Goal: Navigation & Orientation: Find specific page/section

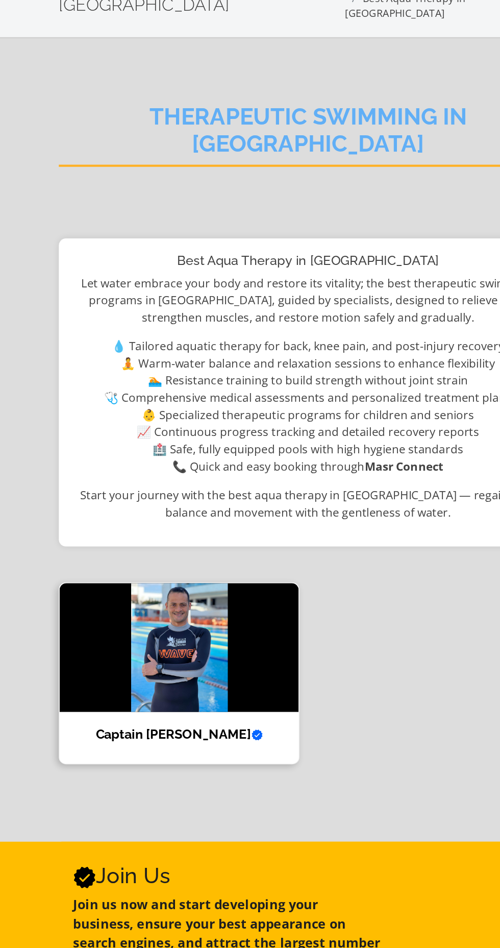
click at [197, 513] on img at bounding box center [158, 521] width 171 height 92
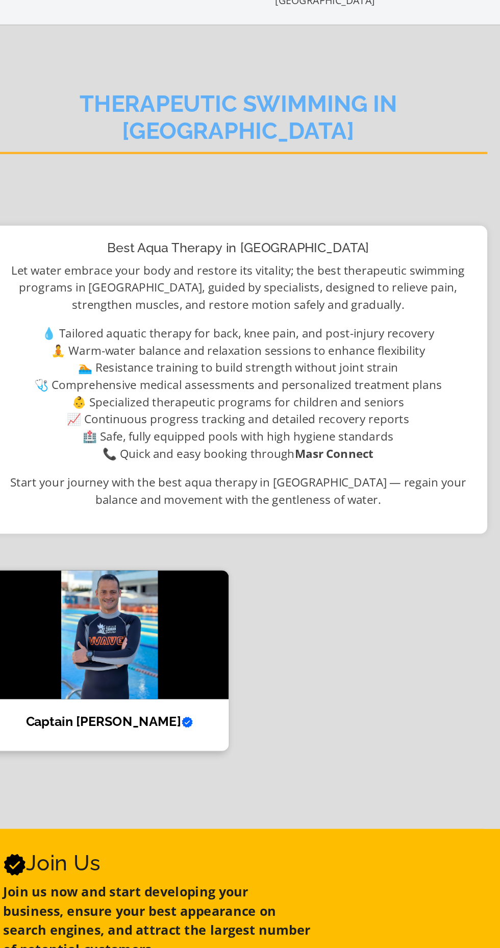
scroll to position [187, 0]
